Goal: Transaction & Acquisition: Obtain resource

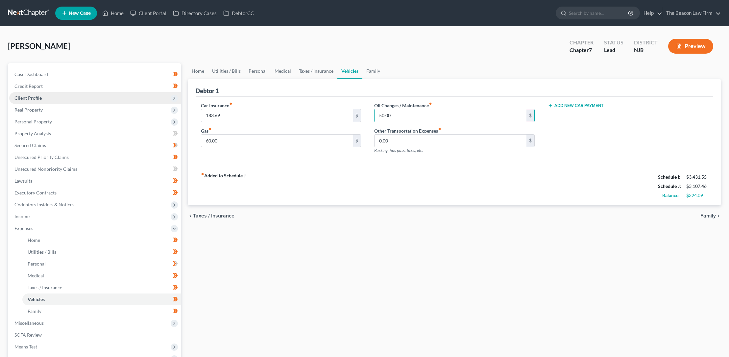
click at [38, 96] on span "Client Profile" at bounding box center [27, 98] width 27 height 6
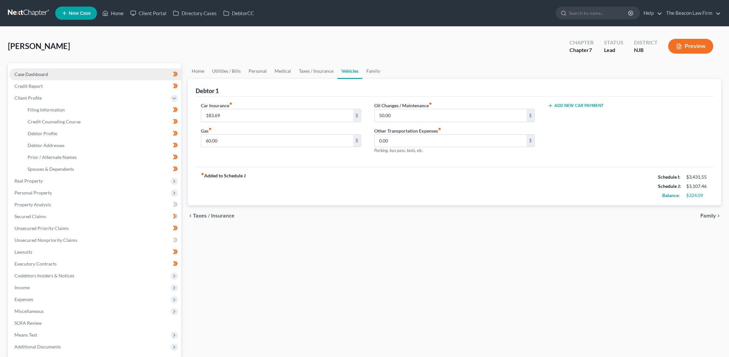
click at [37, 74] on span "Case Dashboard" at bounding box center [31, 74] width 34 height 6
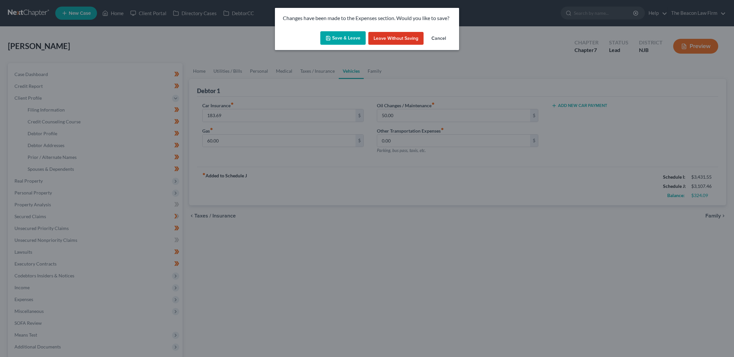
click at [345, 38] on button "Save & Leave" at bounding box center [342, 38] width 45 height 14
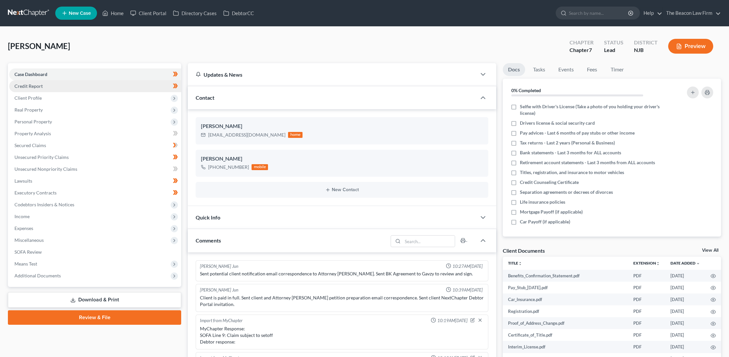
scroll to position [195, 0]
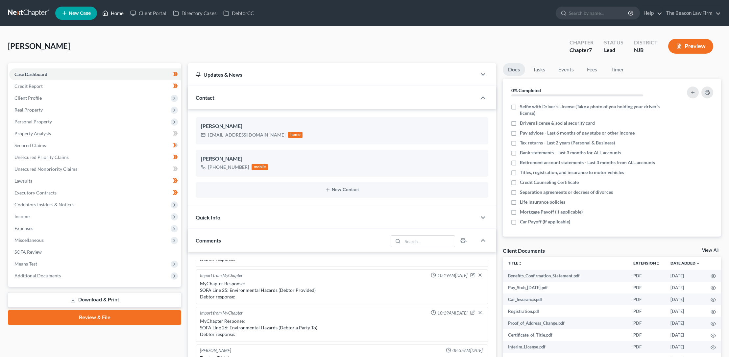
click at [116, 12] on link "Home" at bounding box center [113, 13] width 28 height 12
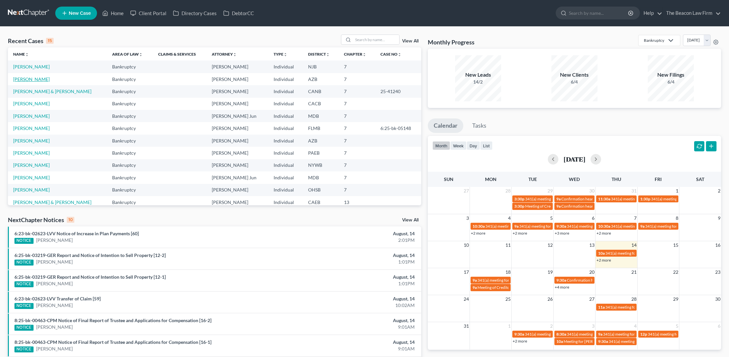
click at [29, 79] on link "[PERSON_NAME]" at bounding box center [31, 79] width 37 height 6
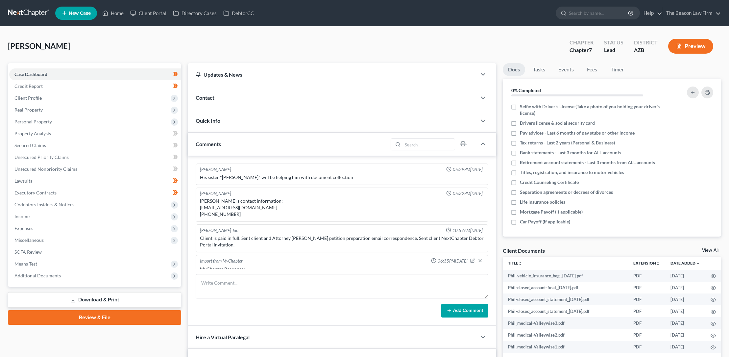
scroll to position [232, 0]
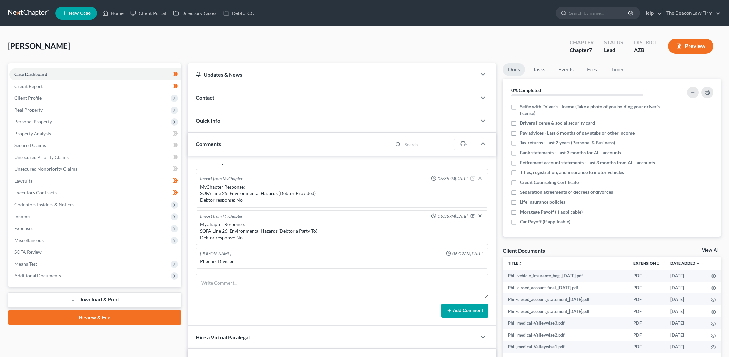
click at [94, 298] on link "Download & Print" at bounding box center [94, 299] width 173 height 15
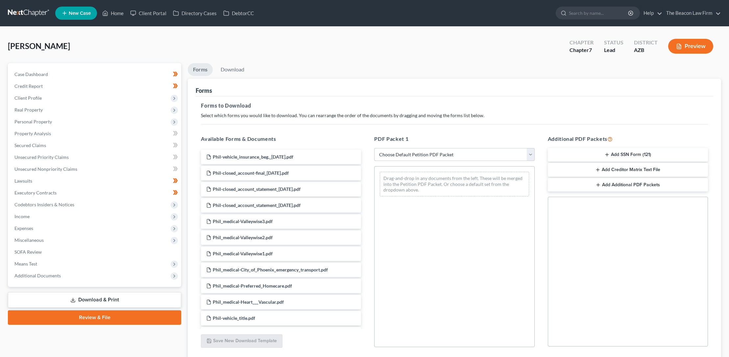
click at [441, 151] on select "Choose Default Petition PDF Packet Complete Bankruptcy Petition (all forms and …" at bounding box center [454, 154] width 160 height 13
select select "3"
click at [374, 148] on select "Choose Default Petition PDF Packet Complete Bankruptcy Petition (all forms and …" at bounding box center [454, 154] width 160 height 13
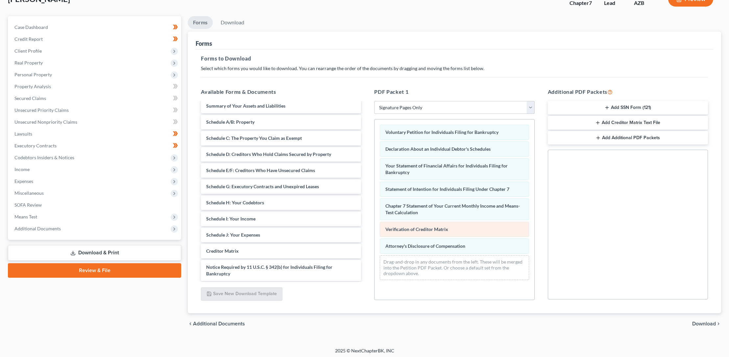
scroll to position [49, 0]
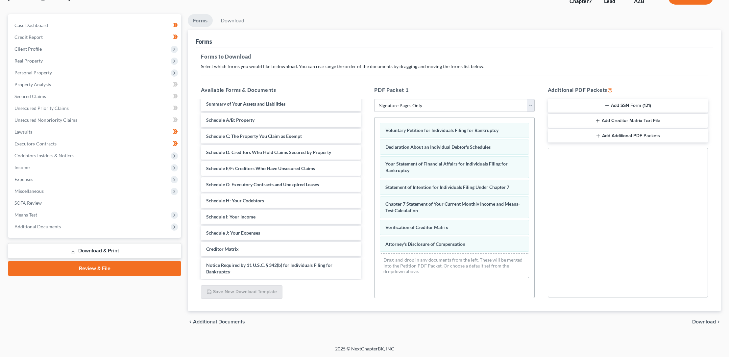
click at [698, 321] on span "Download" at bounding box center [704, 321] width 24 height 5
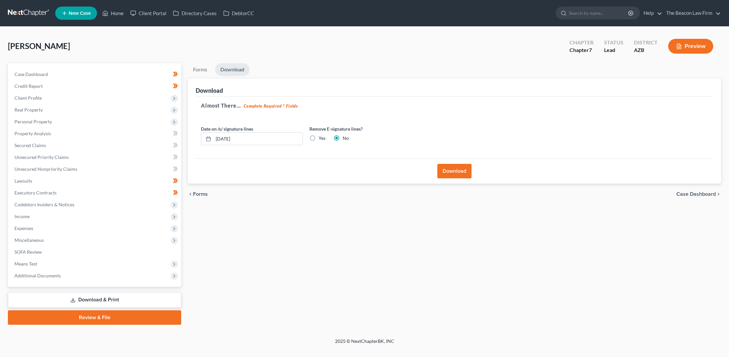
scroll to position [0, 0]
click at [460, 166] on button "Download" at bounding box center [458, 171] width 34 height 14
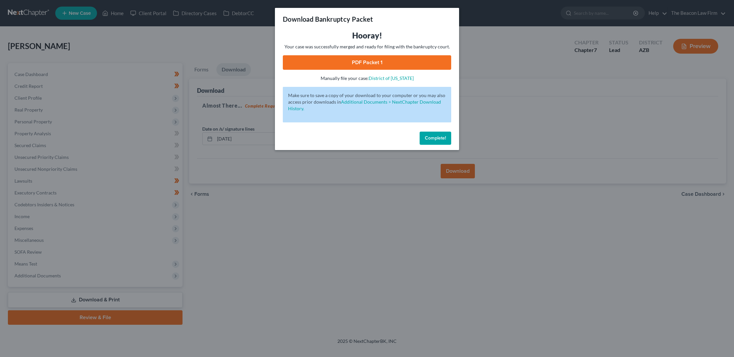
click at [363, 62] on link "PDF Packet 1" at bounding box center [367, 62] width 168 height 14
click at [439, 137] on span "Complete!" at bounding box center [435, 138] width 21 height 6
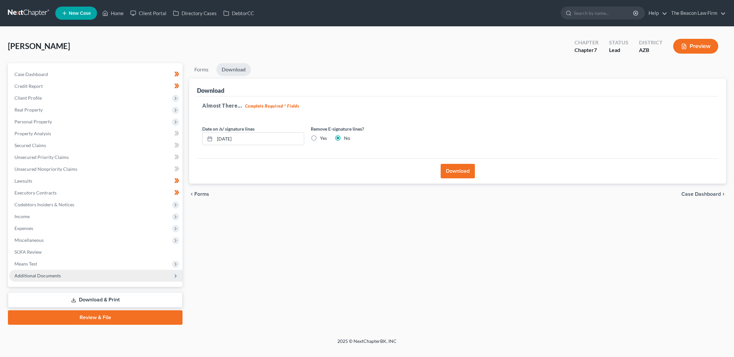
click at [54, 276] on span "Additional Documents" at bounding box center [37, 276] width 46 height 6
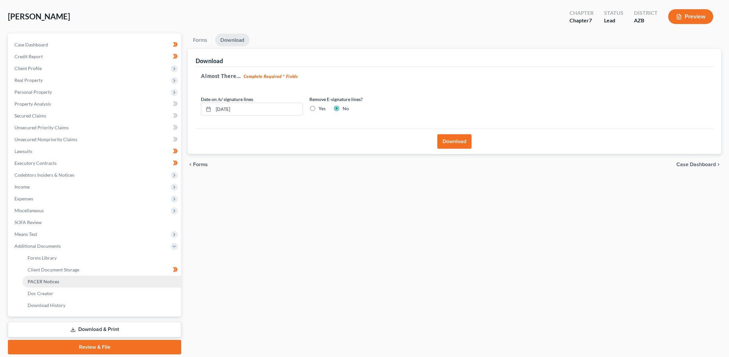
scroll to position [51, 0]
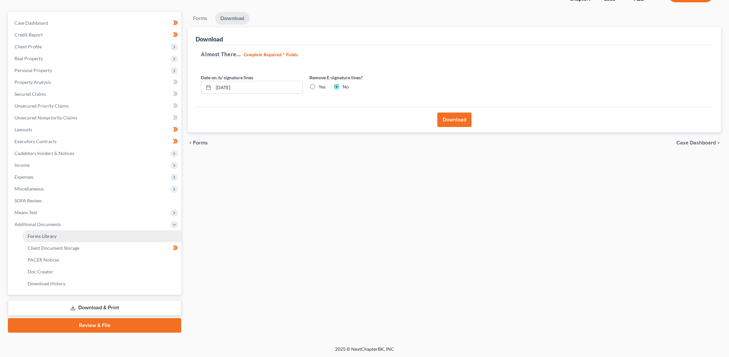
click at [48, 234] on span "Forms Library" at bounding box center [42, 236] width 29 height 6
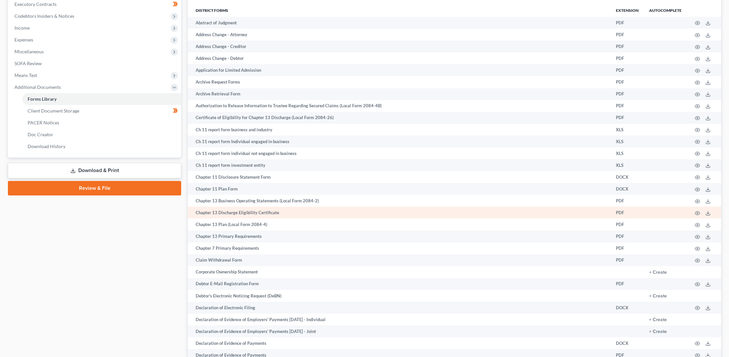
scroll to position [227, 0]
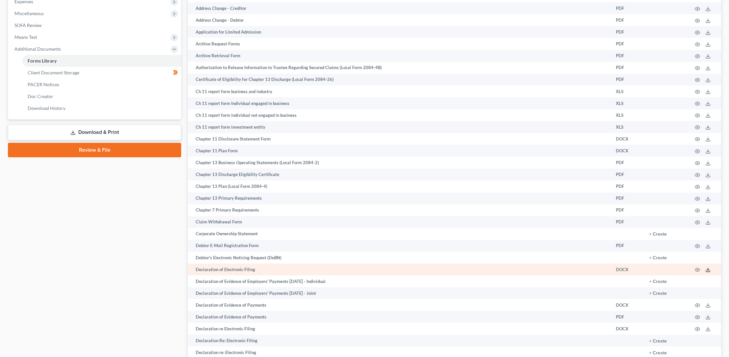
click at [709, 269] on polyline at bounding box center [708, 269] width 2 height 1
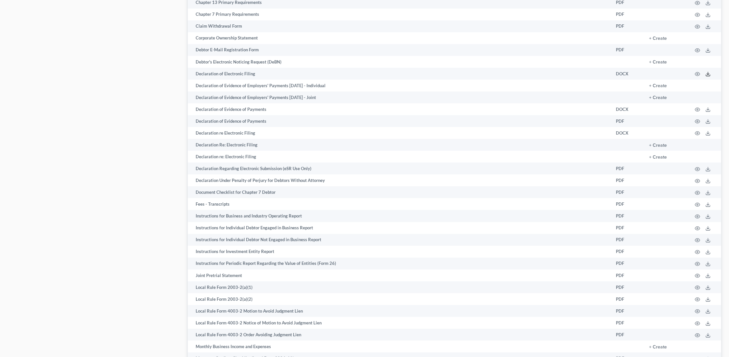
scroll to position [421, 0]
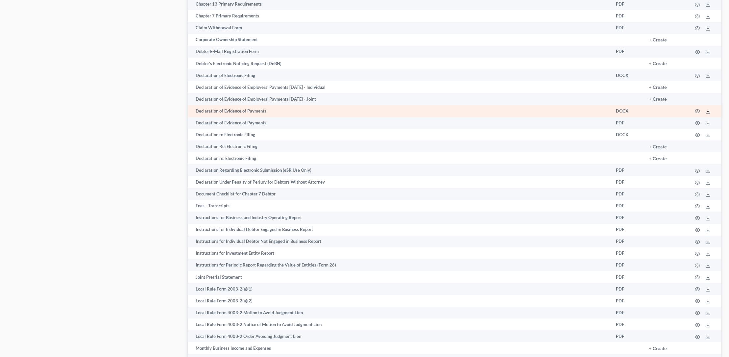
click at [709, 111] on polyline at bounding box center [708, 111] width 2 height 1
